Goal: Task Accomplishment & Management: Manage account settings

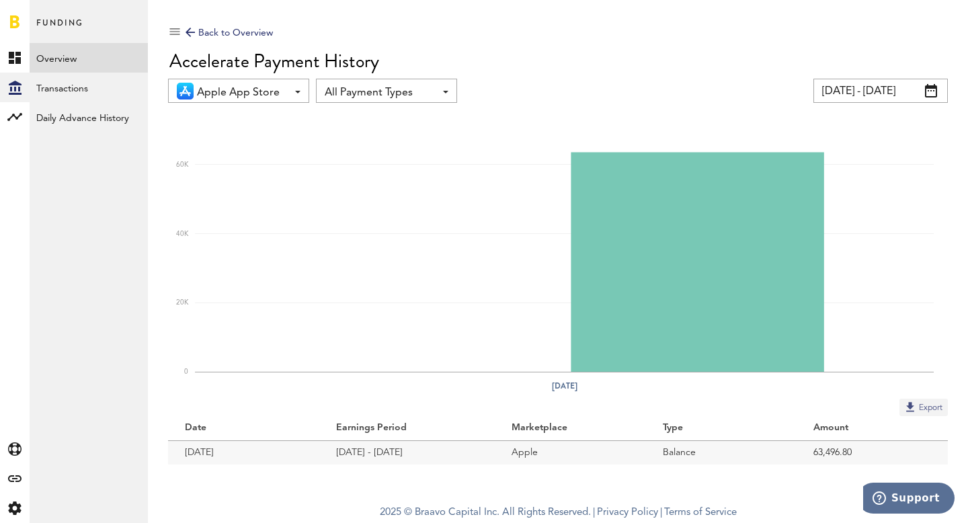
click at [915, 409] on button "Export" at bounding box center [923, 407] width 48 height 17
click at [254, 29] on div "Back to Overview" at bounding box center [229, 33] width 87 height 16
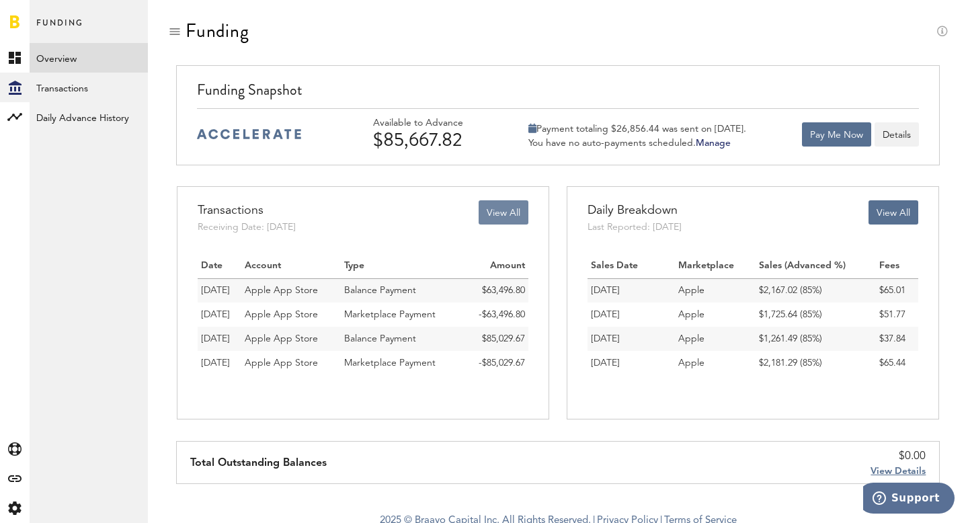
click at [496, 208] on button "View All" at bounding box center [504, 212] width 50 height 24
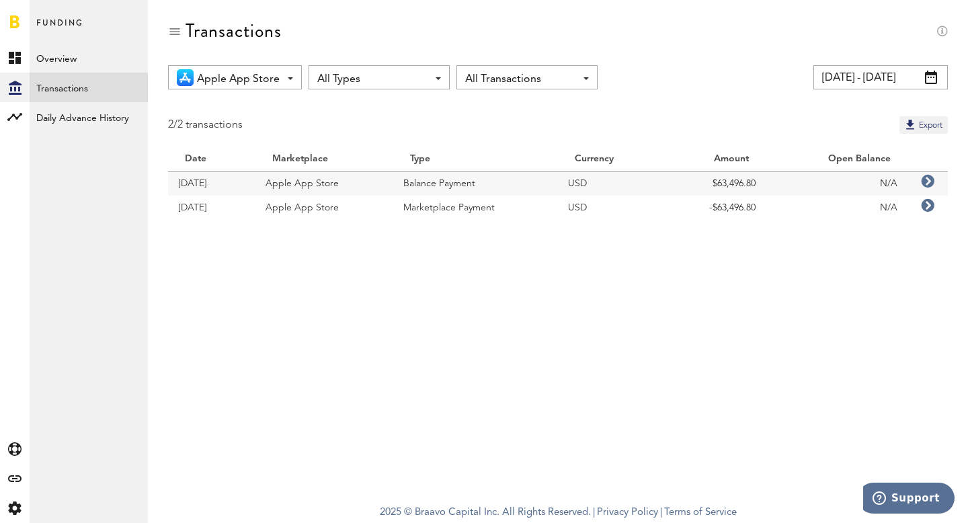
click at [878, 81] on input "[DATE] - [DATE]" at bounding box center [880, 77] width 134 height 24
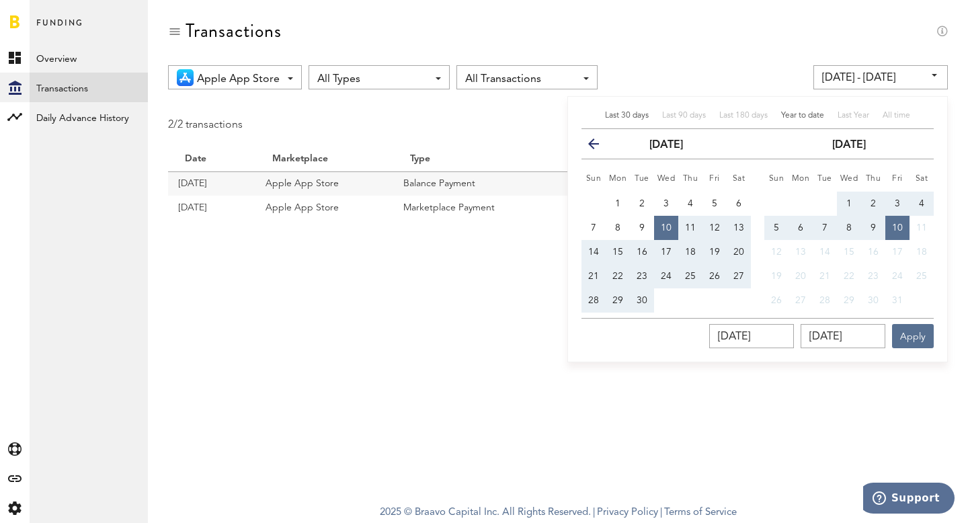
click at [807, 118] on span "Year to date" at bounding box center [802, 116] width 43 height 8
type input "[DATE] - [DATE]"
type input "[DATE]"
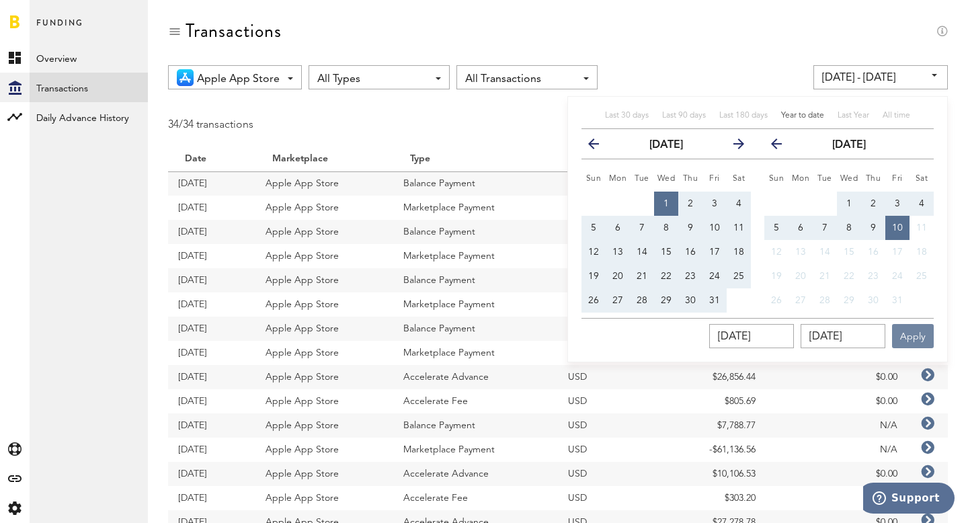
click at [907, 333] on button "Apply" at bounding box center [913, 336] width 42 height 24
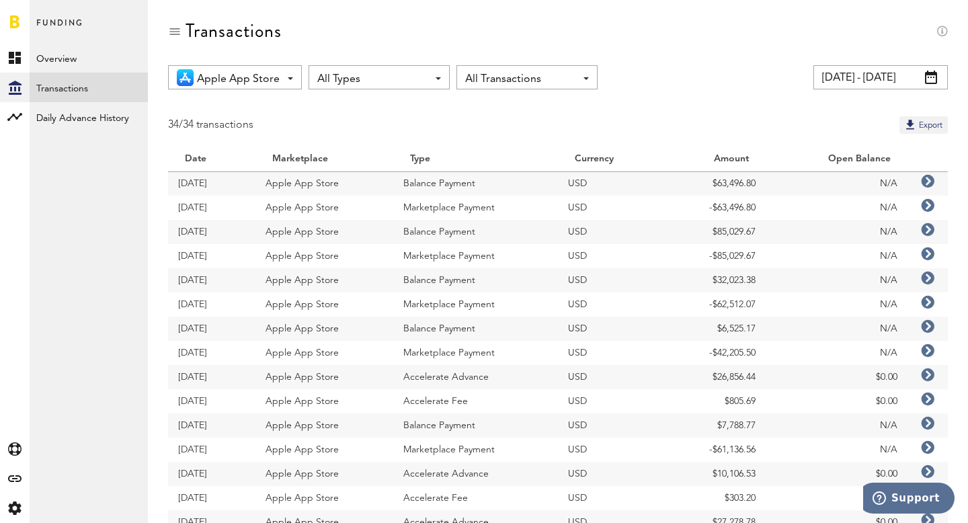
click at [929, 206] on icon at bounding box center [927, 205] width 13 height 13
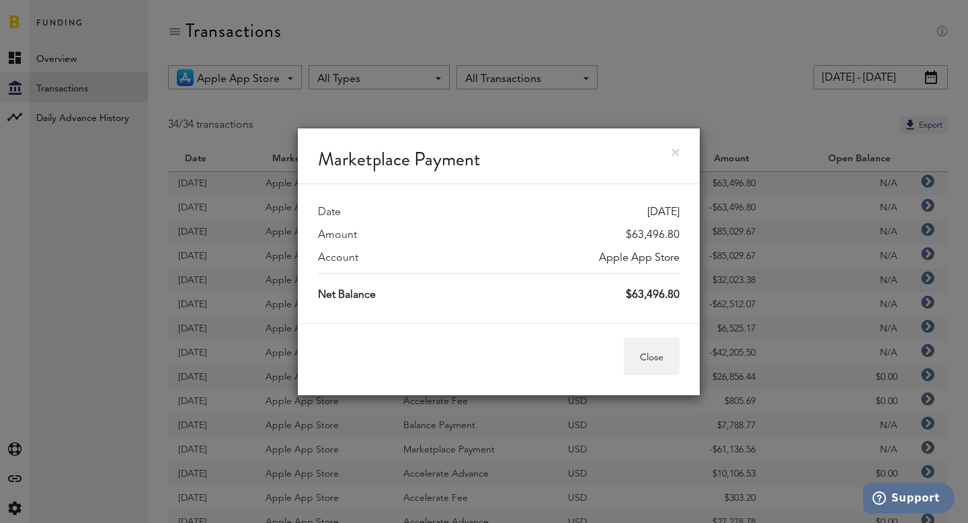
click at [683, 348] on div "Close" at bounding box center [499, 359] width 402 height 72
click at [675, 351] on button "Close" at bounding box center [652, 356] width 56 height 38
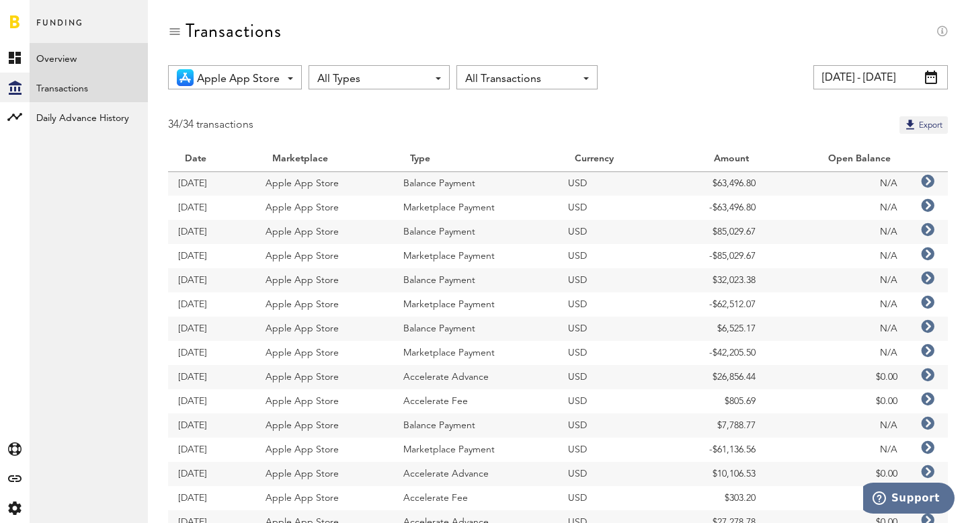
click at [91, 65] on link "Overview" at bounding box center [89, 58] width 118 height 30
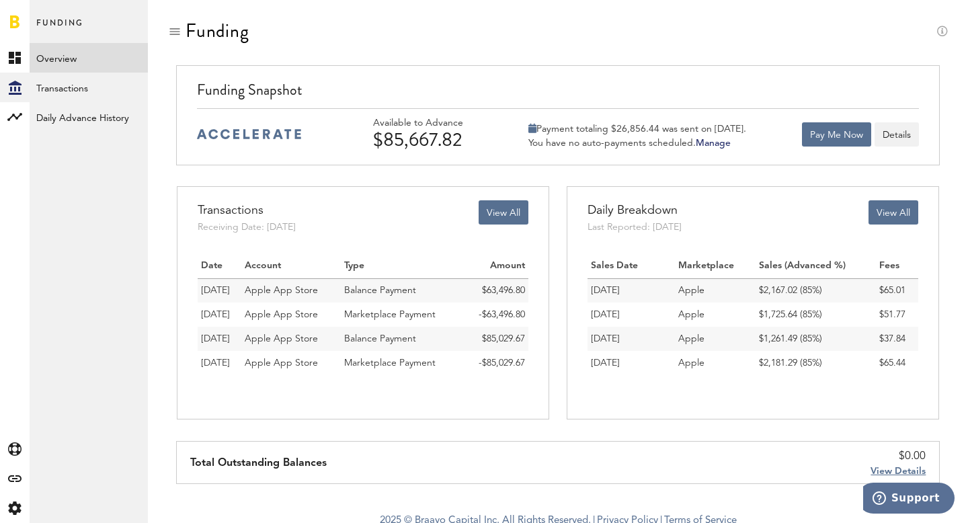
click at [19, 19] on div at bounding box center [15, 21] width 30 height 43
click at [12, 20] on link at bounding box center [14, 21] width 9 height 13
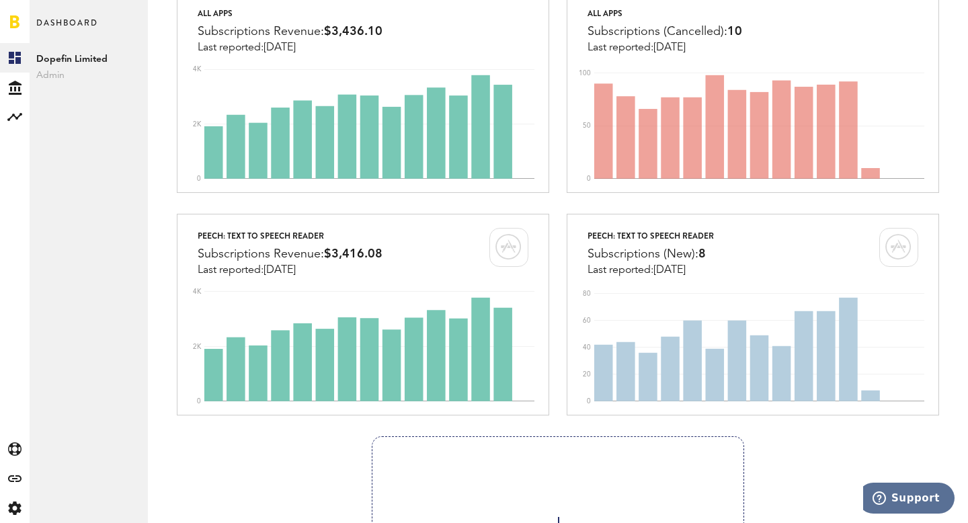
scroll to position [1110, 0]
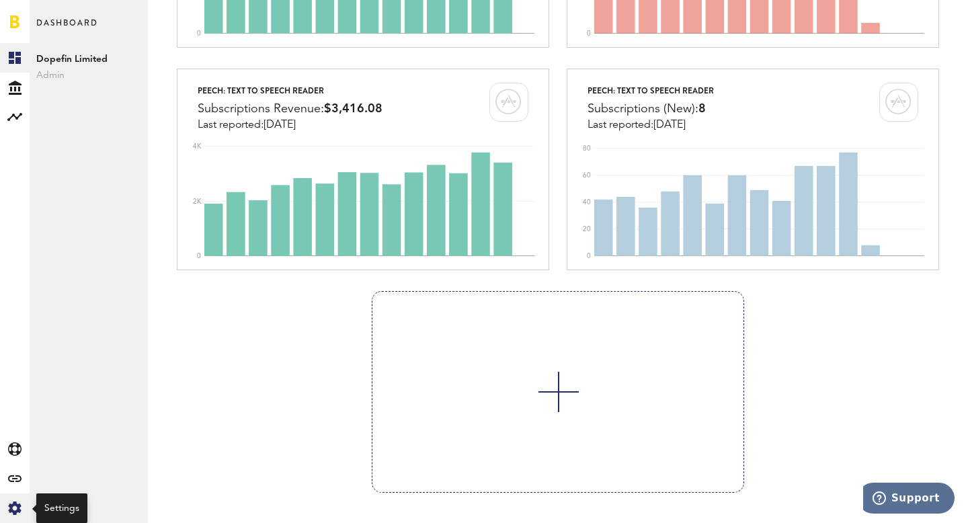
click at [15, 507] on icon "Created with Sketch." at bounding box center [14, 507] width 13 height 13
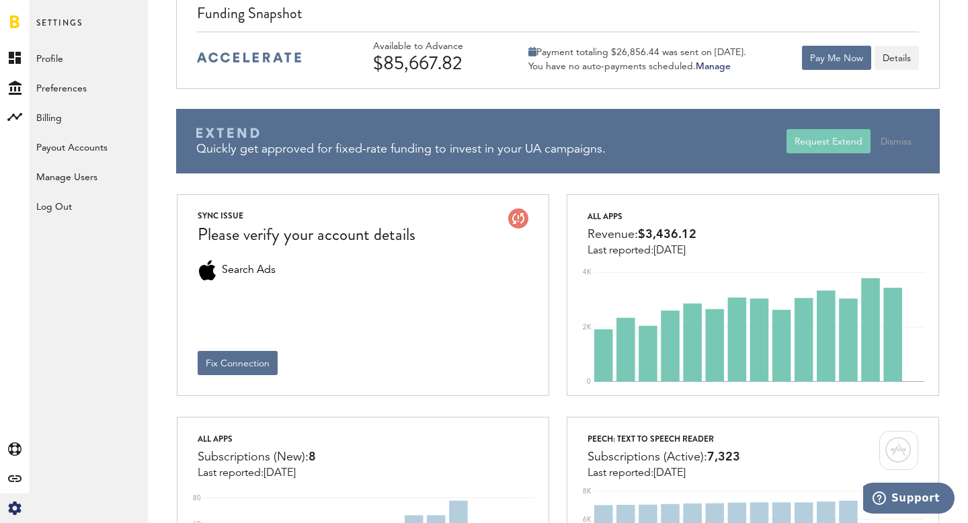
scroll to position [0, 0]
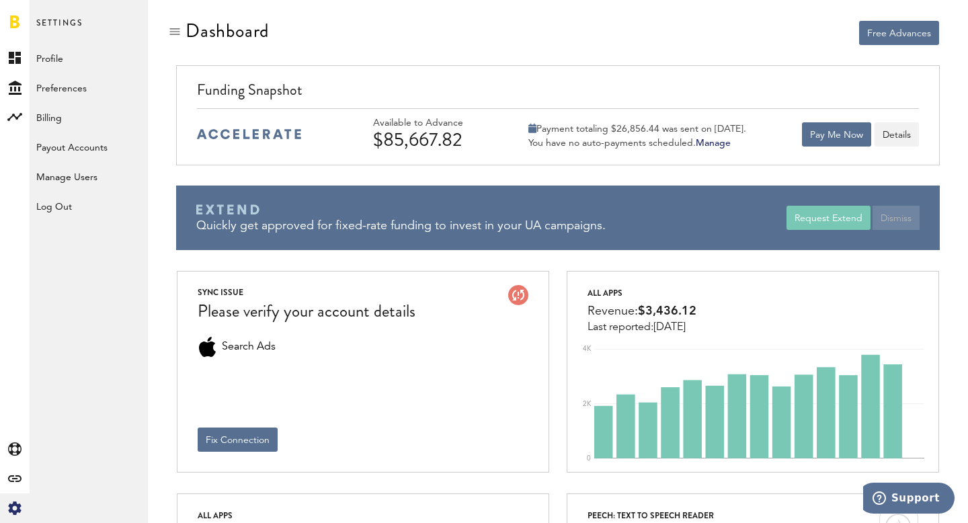
click at [896, 218] on button "Dismiss" at bounding box center [895, 218] width 47 height 24
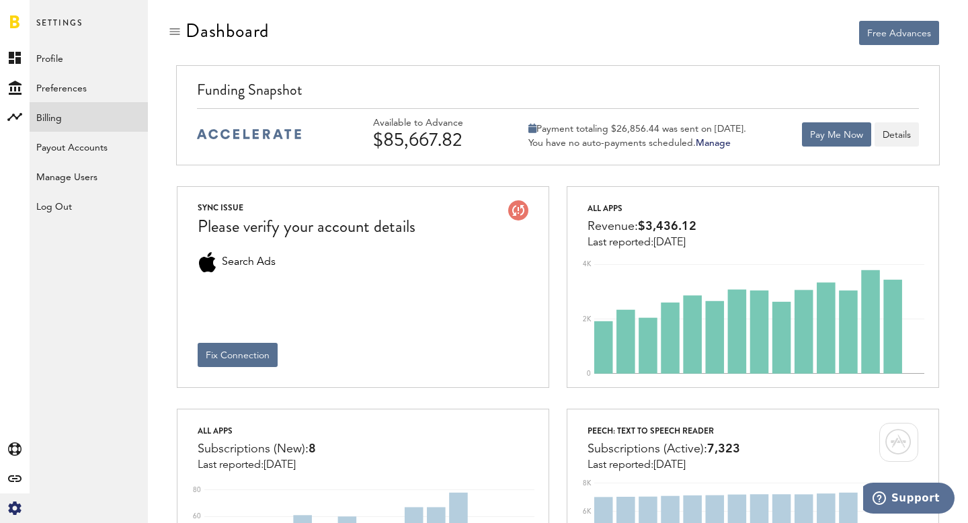
click at [78, 123] on link "Billing" at bounding box center [89, 117] width 118 height 30
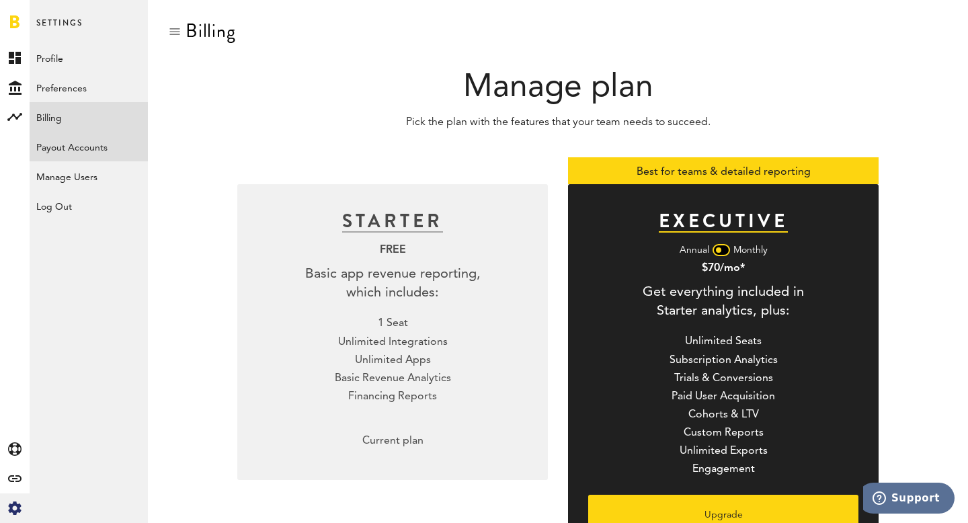
click at [104, 146] on link "Payout Accounts" at bounding box center [89, 147] width 118 height 30
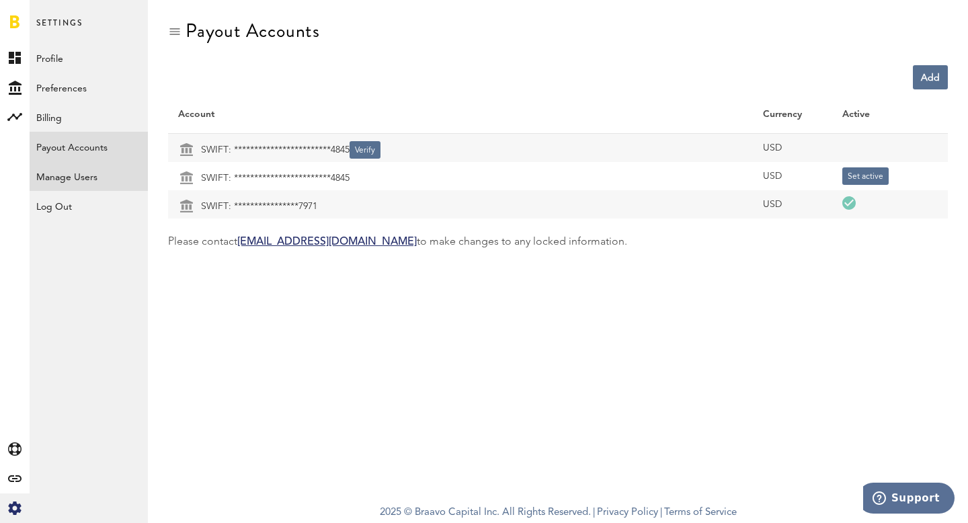
click at [103, 181] on link "Manage Users" at bounding box center [89, 176] width 118 height 30
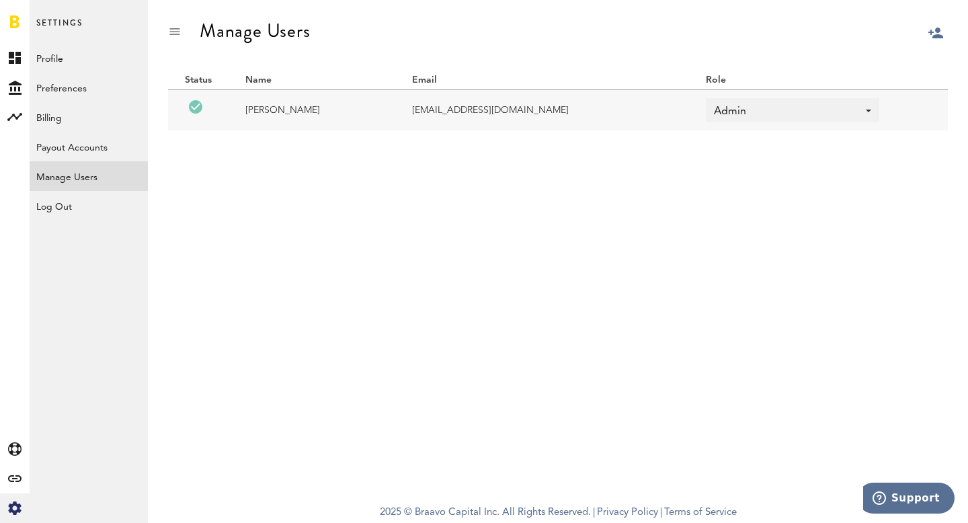
click at [967, 65] on div at bounding box center [968, 65] width 0 height 0
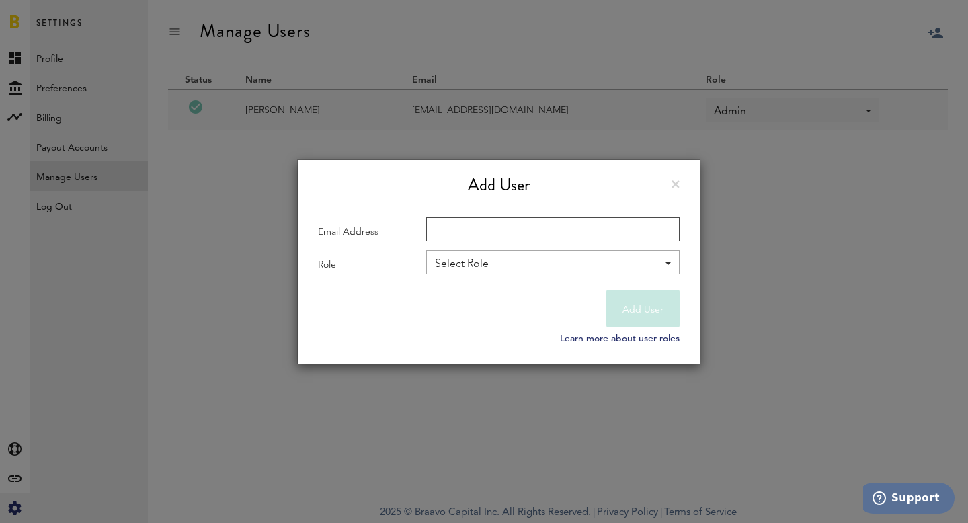
click at [458, 229] on input "Email Address" at bounding box center [552, 229] width 253 height 24
type input "[PERSON_NAME][EMAIL_ADDRESS][DOMAIN_NAME]"
click at [479, 271] on div "Select Role" at bounding box center [546, 264] width 222 height 23
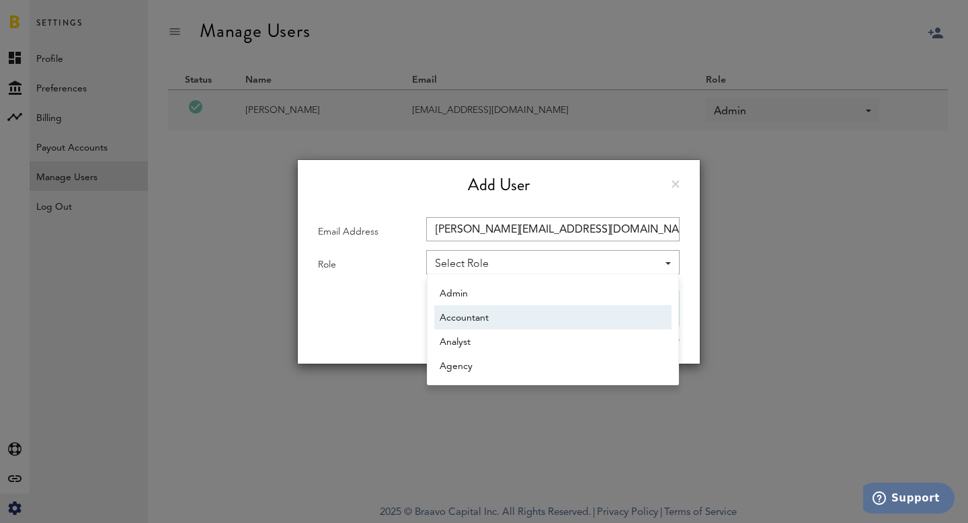
click at [483, 311] on span "Accountant" at bounding box center [553, 318] width 227 height 23
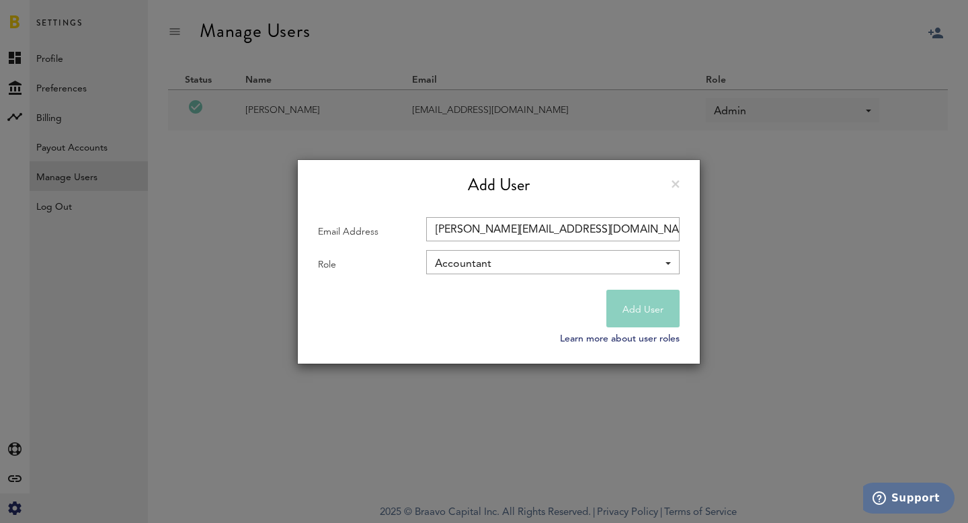
click at [636, 315] on button "Add User" at bounding box center [642, 309] width 73 height 38
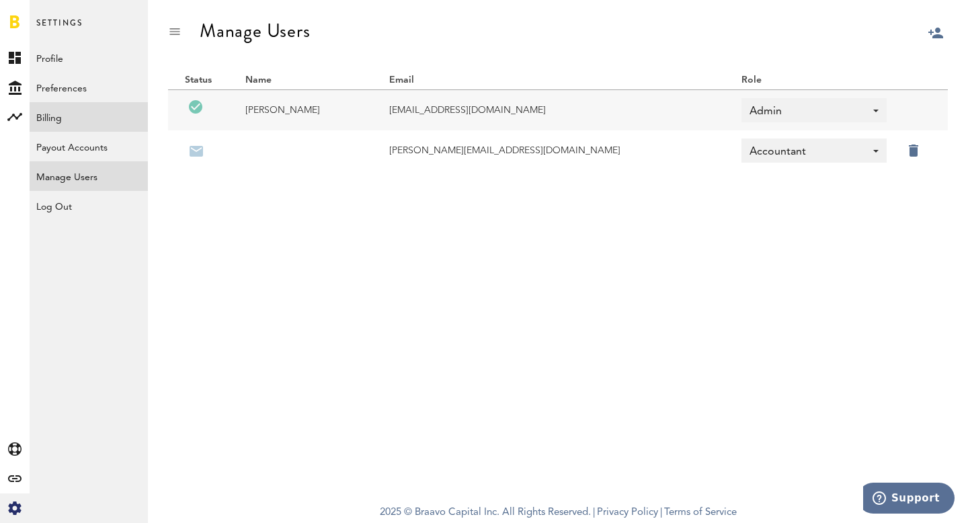
click at [85, 117] on link "Billing" at bounding box center [89, 117] width 118 height 30
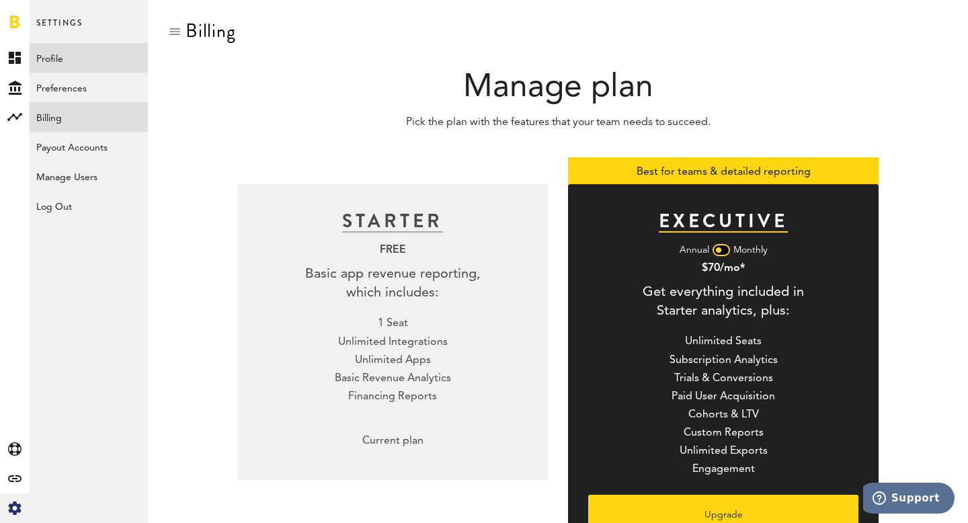
click at [86, 66] on link "Profile" at bounding box center [89, 58] width 118 height 30
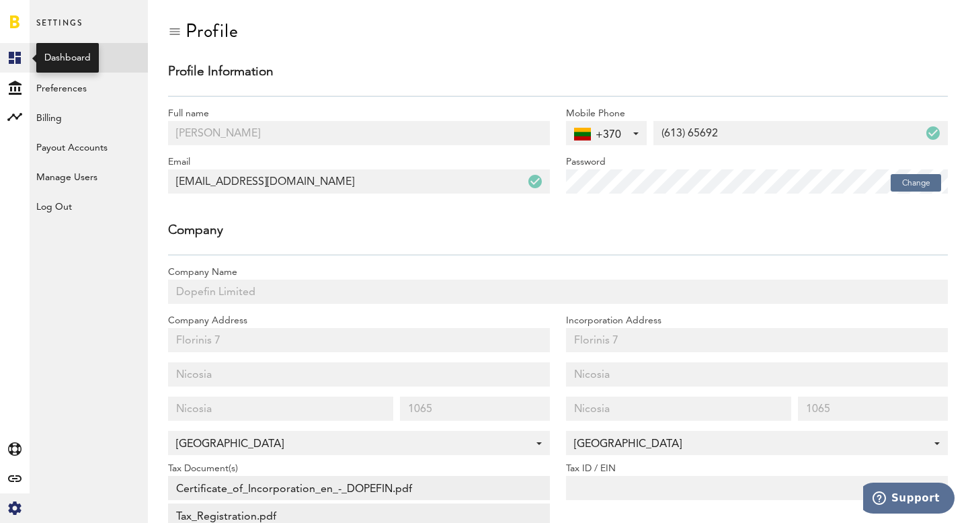
click at [20, 61] on icon at bounding box center [15, 58] width 12 height 12
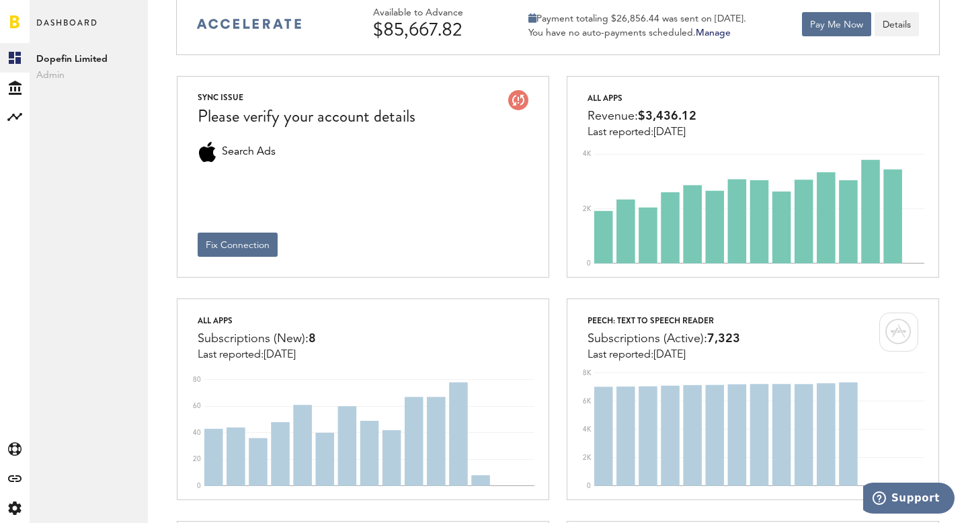
scroll to position [109, 0]
